Goal: Task Accomplishment & Management: Use online tool/utility

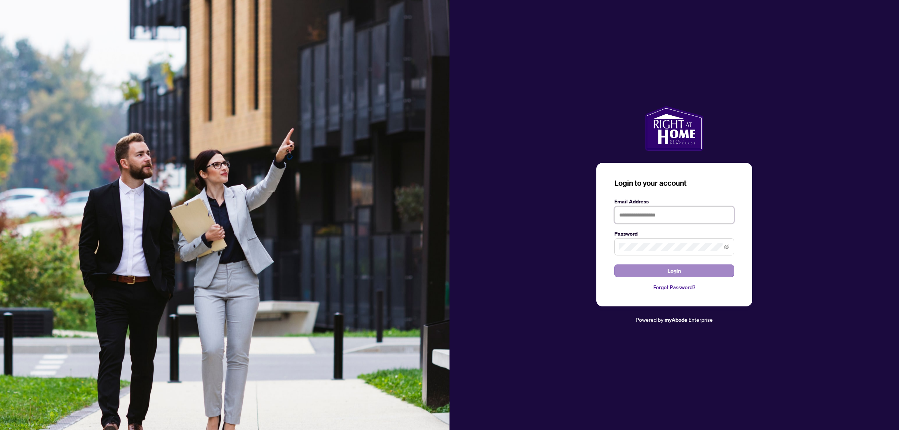
type input "**********"
click at [650, 266] on button "Login" at bounding box center [675, 271] width 120 height 13
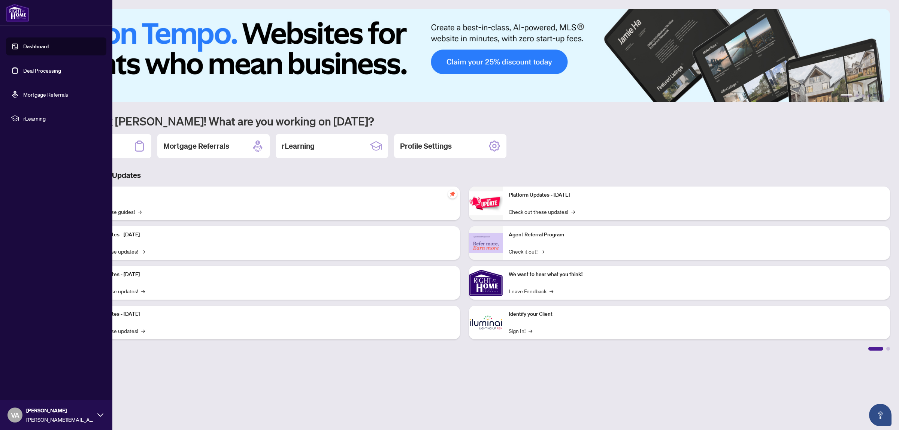
click at [54, 69] on link "Deal Processing" at bounding box center [42, 70] width 38 height 7
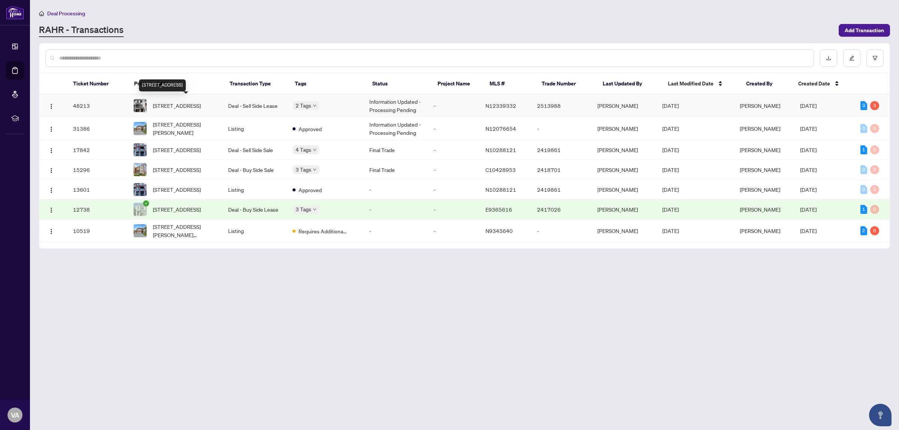
click at [200, 110] on span "[STREET_ADDRESS]" at bounding box center [177, 106] width 48 height 8
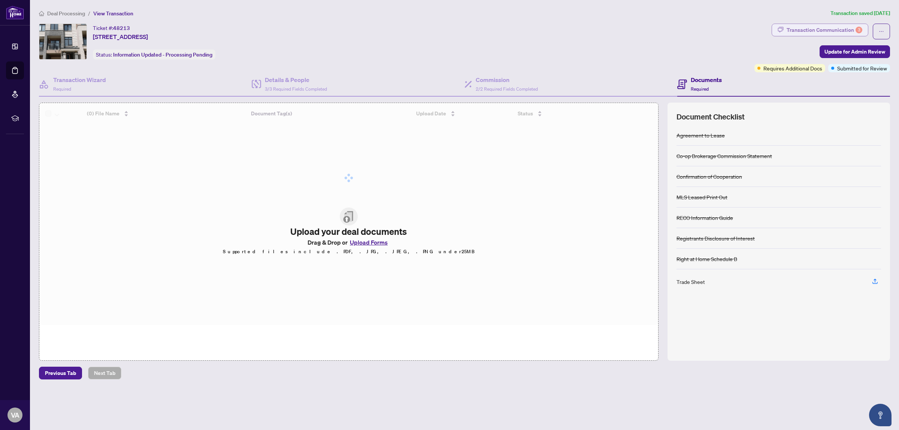
click at [844, 27] on div "Transaction Communication 3" at bounding box center [825, 30] width 76 height 12
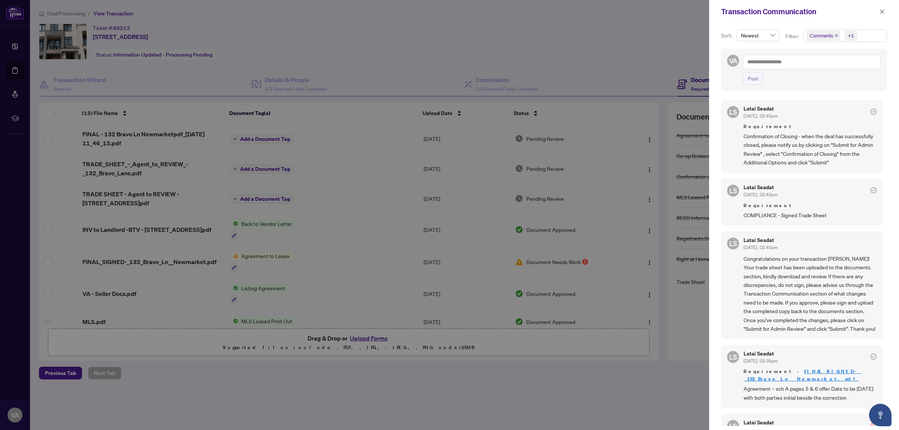
click at [671, 52] on div at bounding box center [449, 215] width 899 height 430
click at [890, 10] on div "Transaction Communication" at bounding box center [804, 11] width 190 height 23
click at [885, 10] on button "button" at bounding box center [883, 11] width 10 height 9
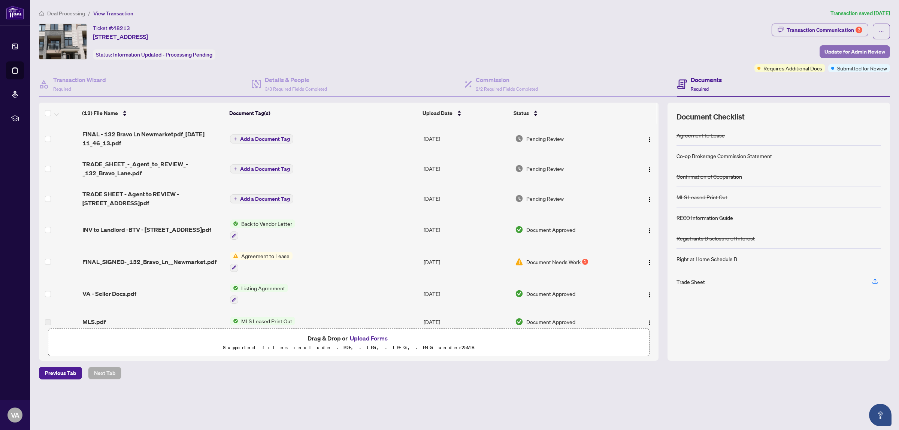
click at [855, 52] on span "Update for Admin Review" at bounding box center [855, 52] width 61 height 12
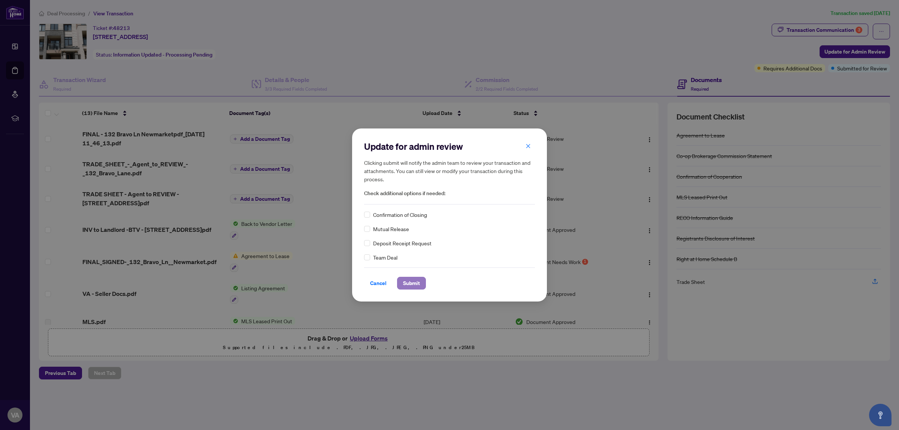
click at [409, 280] on span "Submit" at bounding box center [411, 283] width 17 height 12
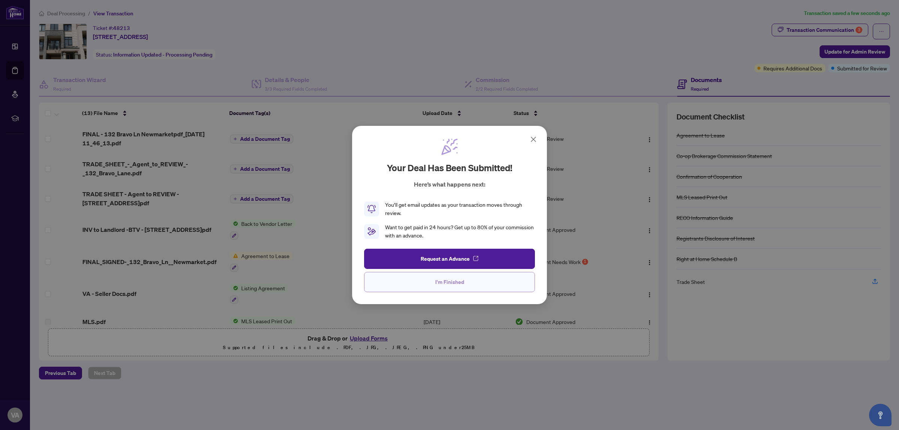
click at [467, 289] on button "I'm Finished" at bounding box center [449, 282] width 171 height 20
